Goal: Transaction & Acquisition: Purchase product/service

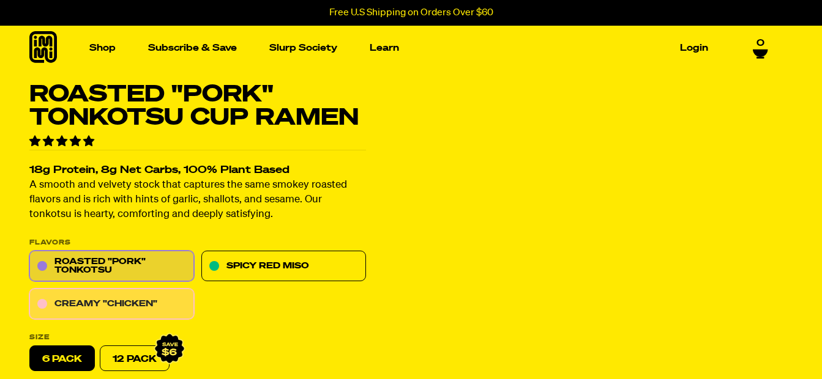
click at [149, 300] on link "Creamy "Chicken"" at bounding box center [111, 304] width 165 height 31
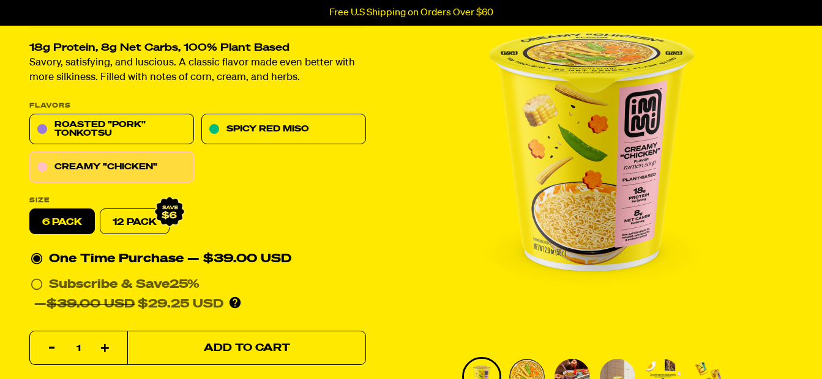
drag, startPoint x: 234, startPoint y: 347, endPoint x: 244, endPoint y: 334, distance: 16.5
click at [234, 347] on span "Add to Cart" at bounding box center [247, 348] width 86 height 10
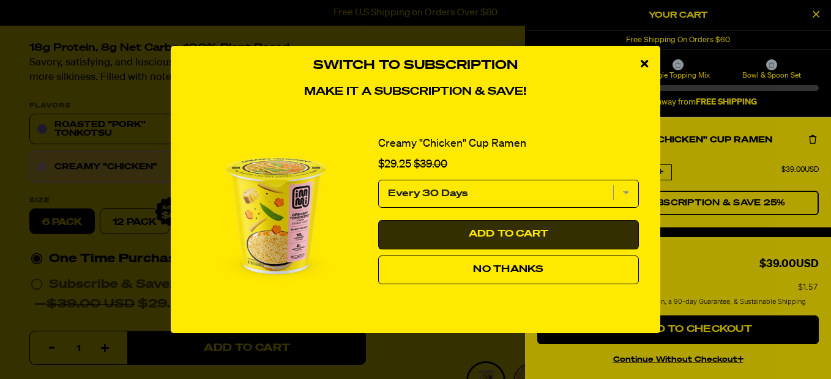
click at [510, 228] on button "Add to Cart" at bounding box center [508, 234] width 261 height 29
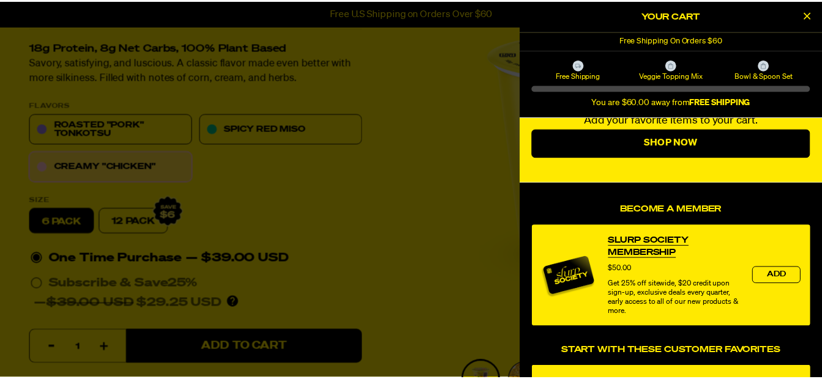
scroll to position [122, 0]
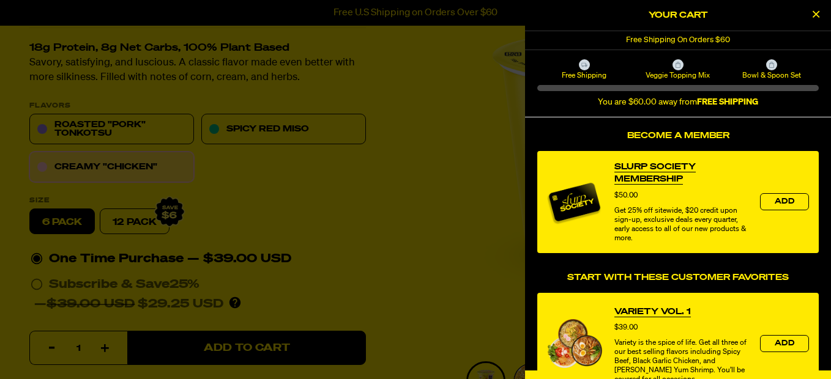
click at [403, 193] on div at bounding box center [415, 189] width 831 height 379
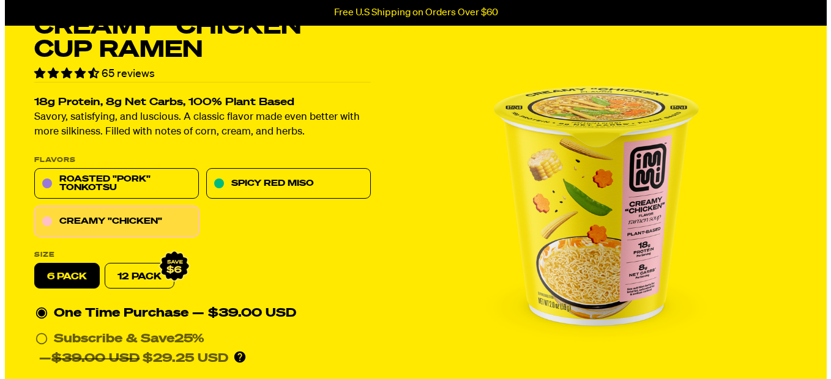
scroll to position [184, 0]
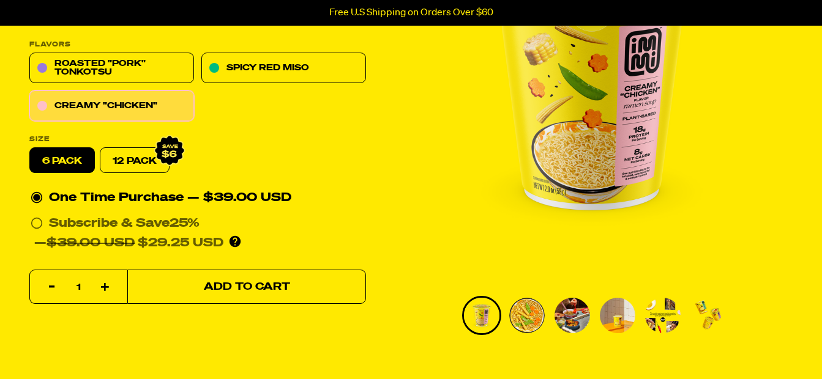
click at [216, 282] on span "Add to Cart" at bounding box center [247, 287] width 86 height 10
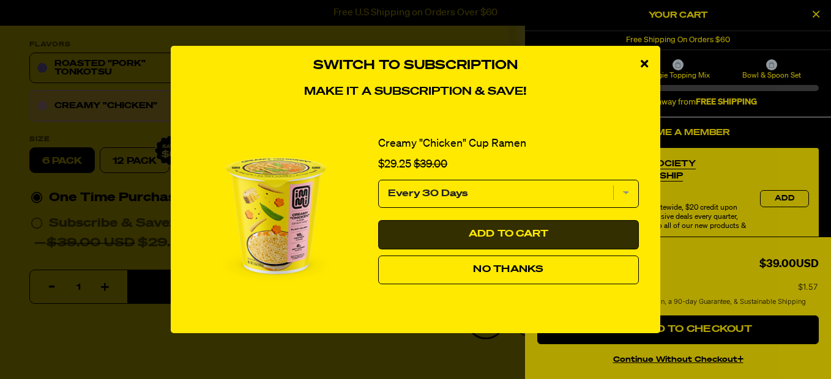
click at [499, 232] on span "Add to Cart" at bounding box center [509, 234] width 80 height 10
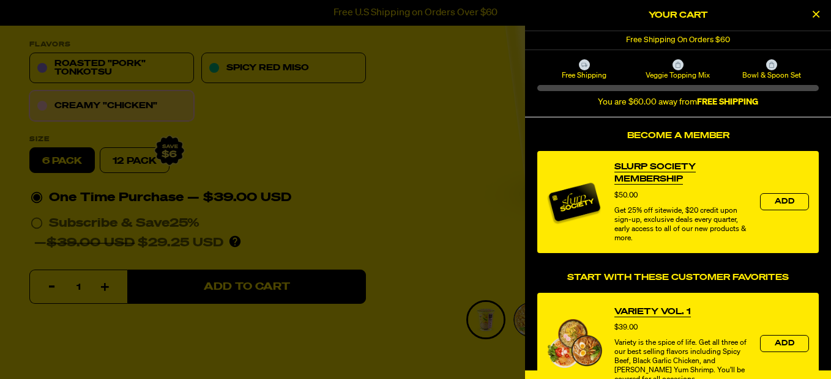
select select "Every 30 Days"
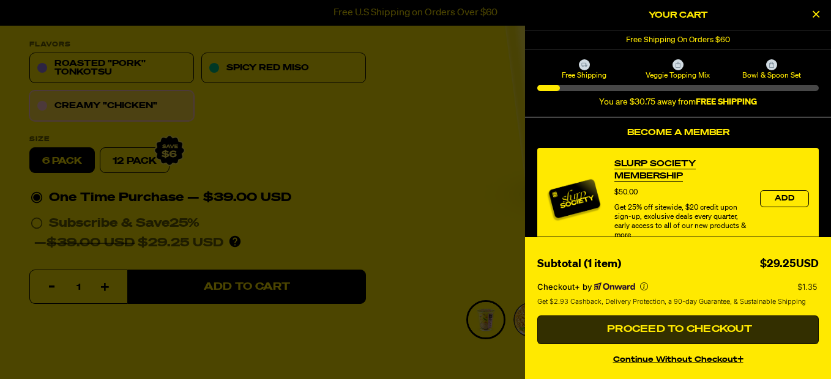
click at [708, 324] on button "Proceed to Checkout" at bounding box center [677, 330] width 281 height 29
